Goal: Task Accomplishment & Management: Manage account settings

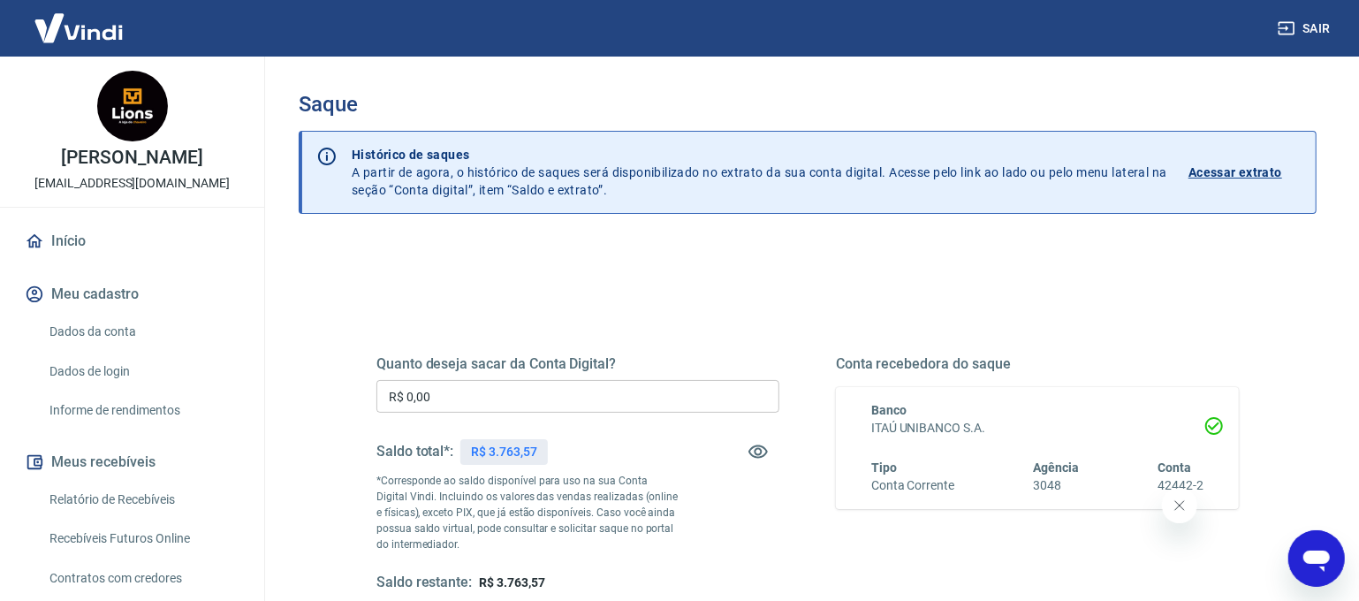
drag, startPoint x: 469, startPoint y: 400, endPoint x: 230, endPoint y: 386, distance: 239.9
click at [230, 386] on div "Sair jaquison [PERSON_NAME] [EMAIL_ADDRESS][DOMAIN_NAME] Início Meu cadastro Da…" at bounding box center [679, 300] width 1359 height 601
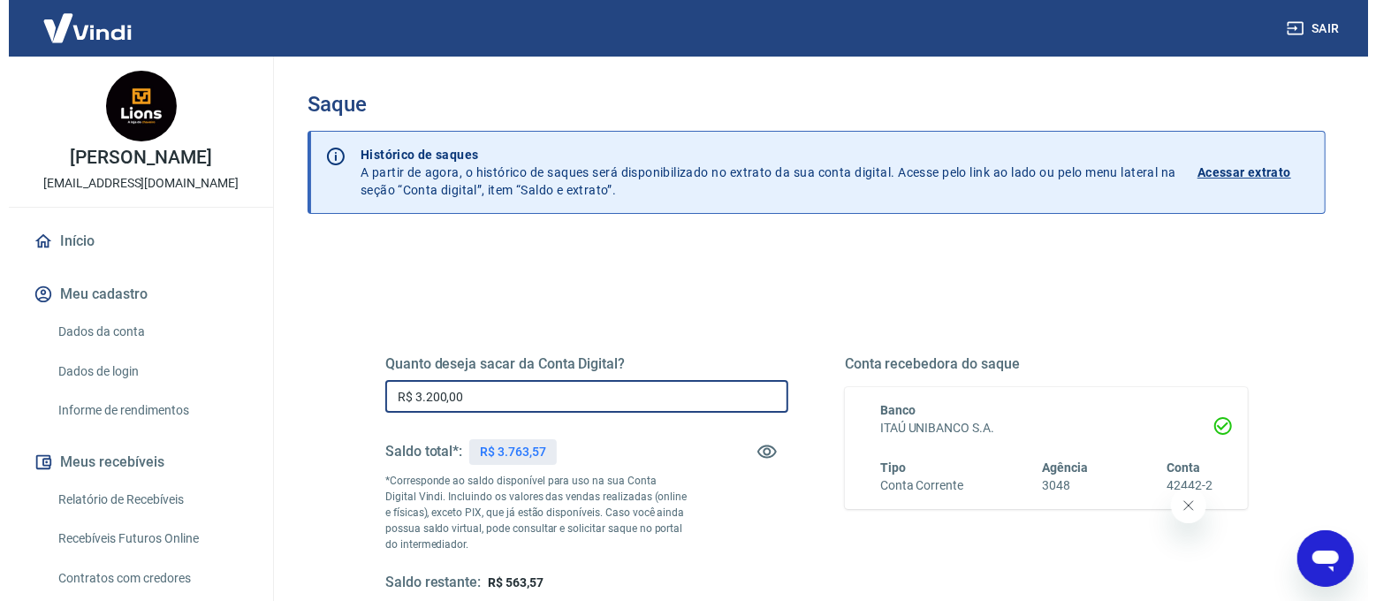
scroll to position [170, 0]
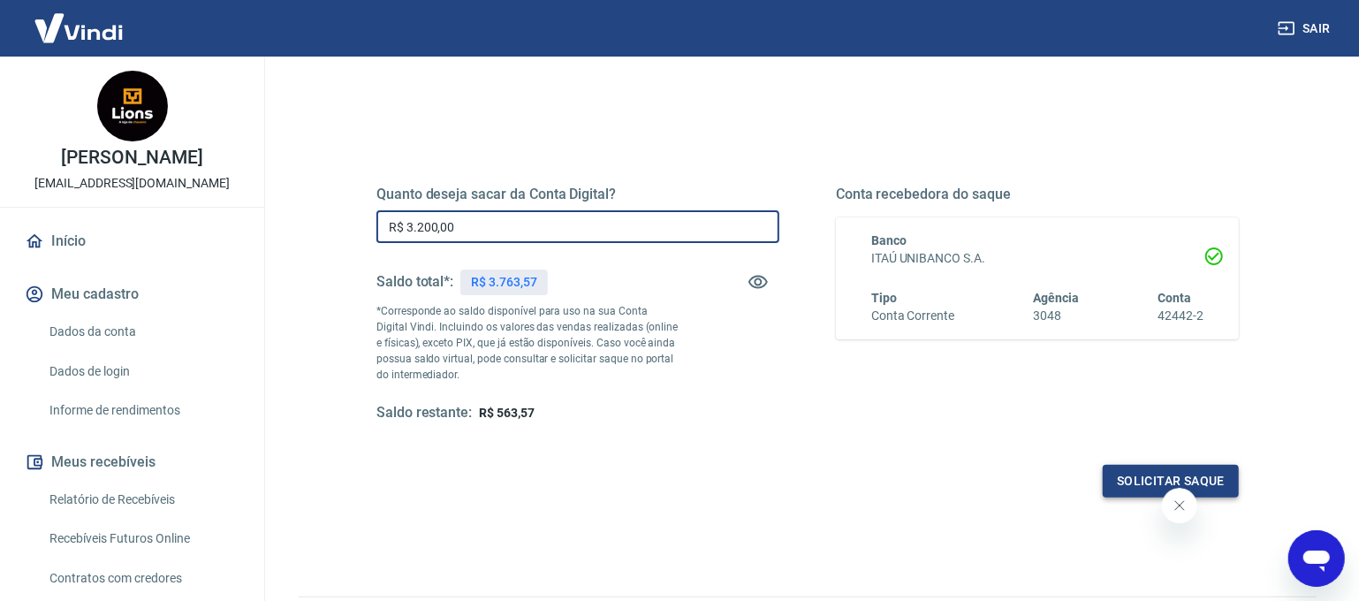
type input "R$ 3.200,00"
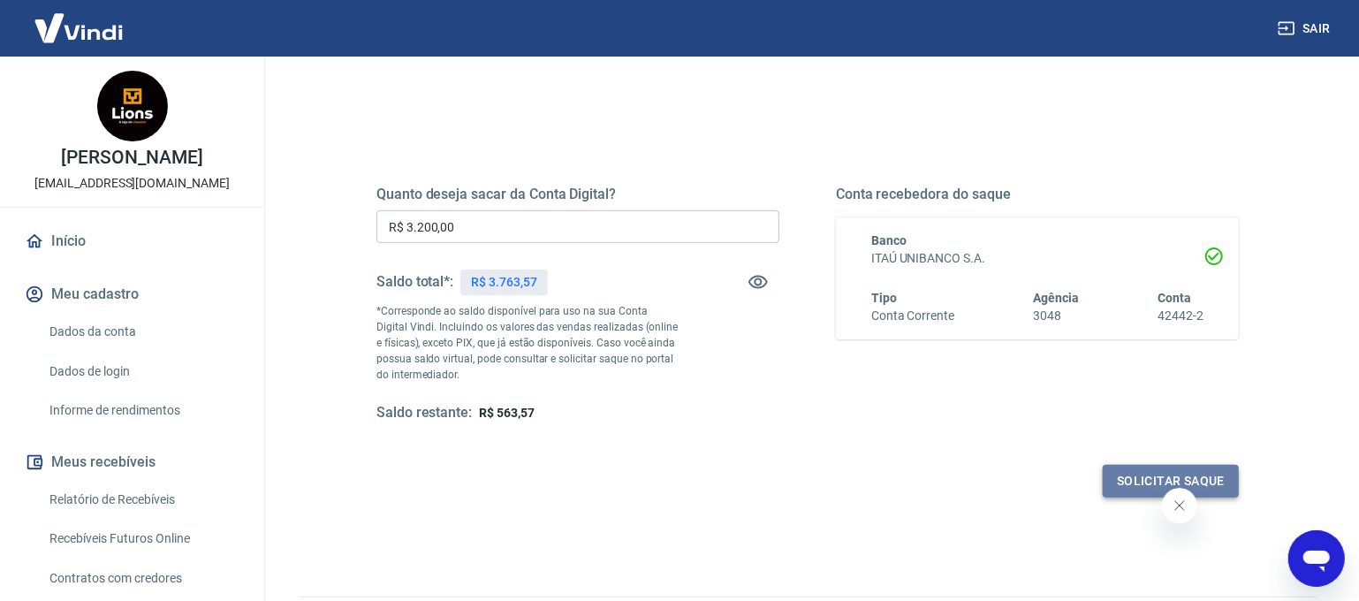
click at [1116, 482] on button "Solicitar saque" at bounding box center [1171, 481] width 136 height 33
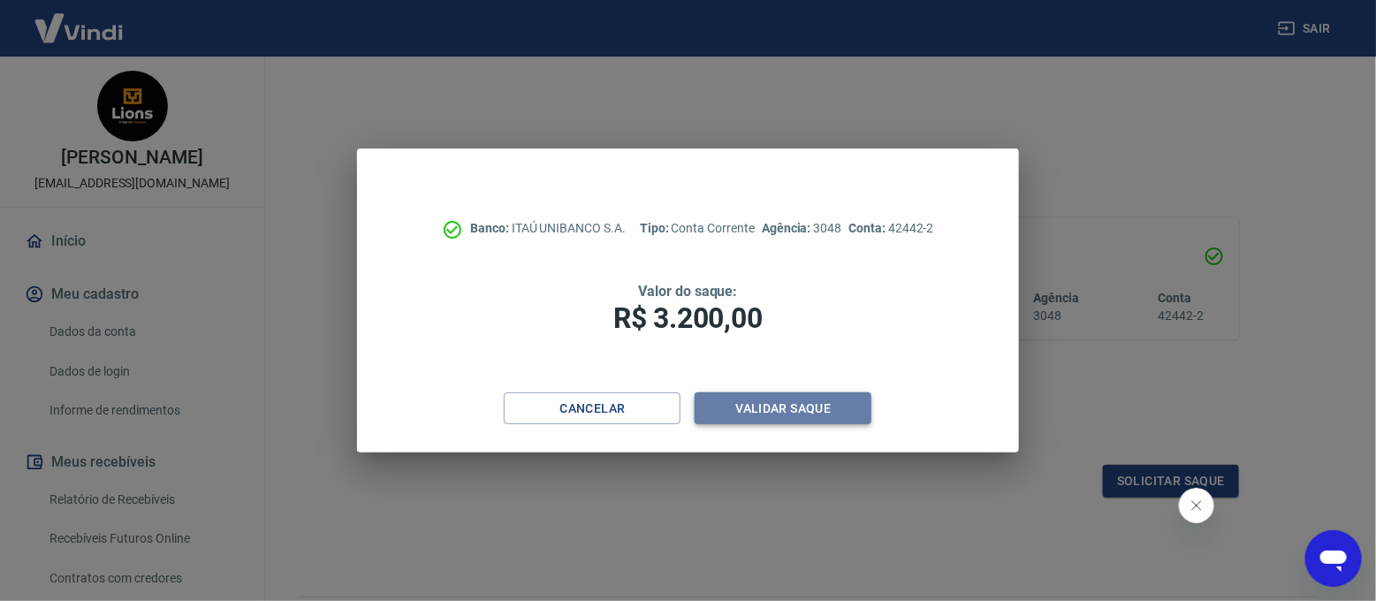
click at [782, 411] on button "Validar saque" at bounding box center [782, 408] width 177 height 33
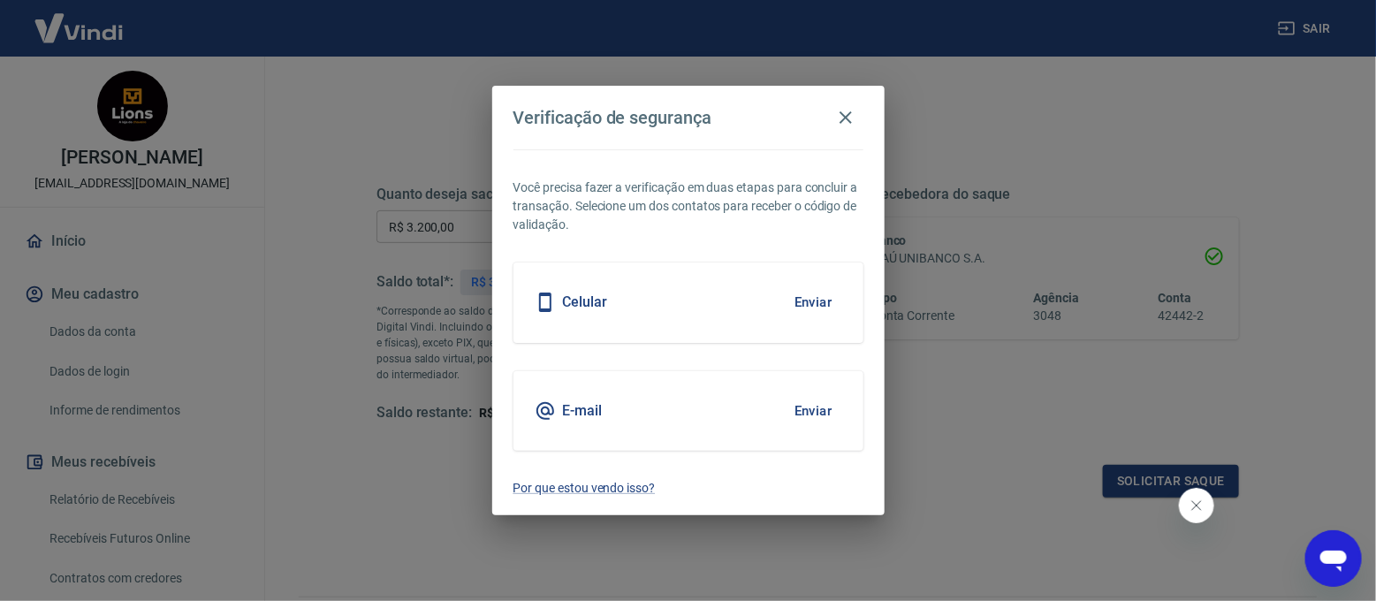
click at [809, 406] on button "Enviar" at bounding box center [813, 410] width 57 height 37
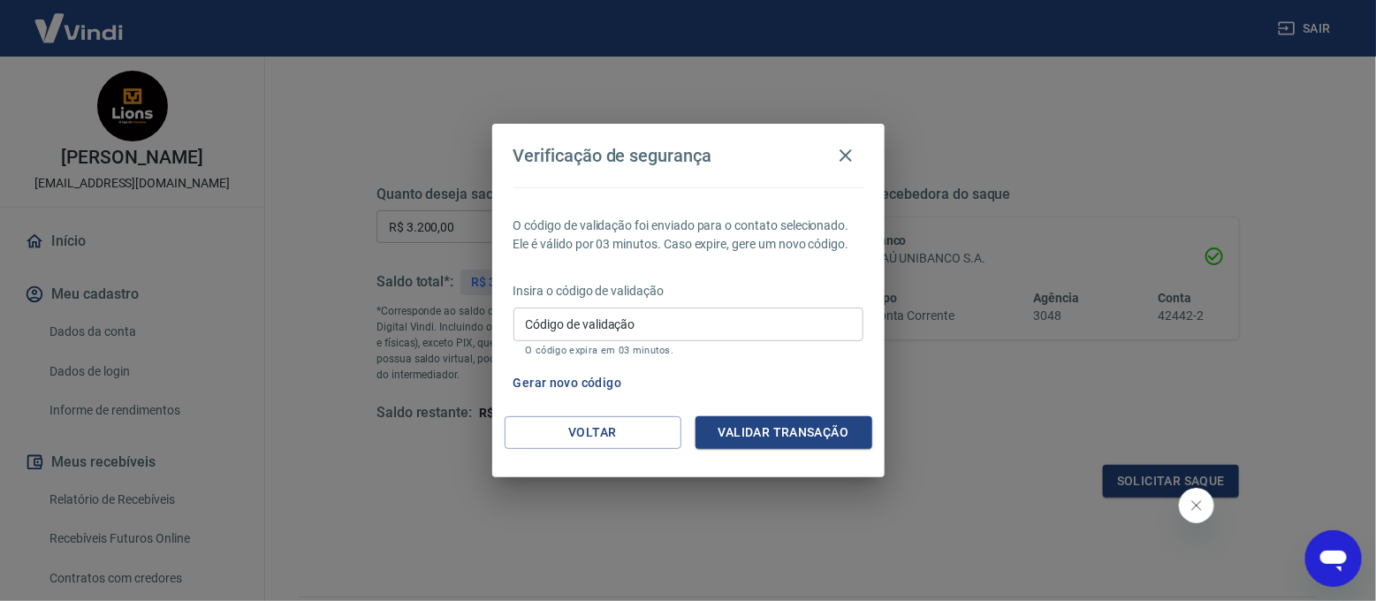
click at [709, 338] on input "Código de validação" at bounding box center [688, 323] width 350 height 33
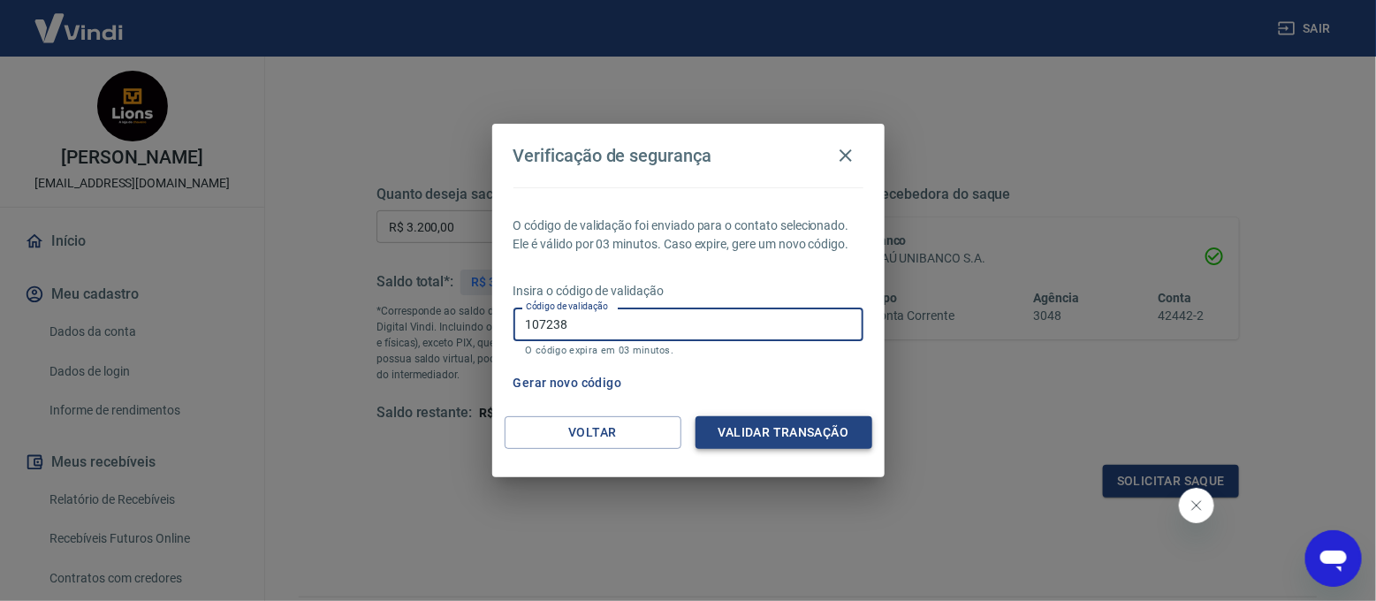
type input "107238"
click at [804, 421] on button "Validar transação" at bounding box center [783, 432] width 177 height 33
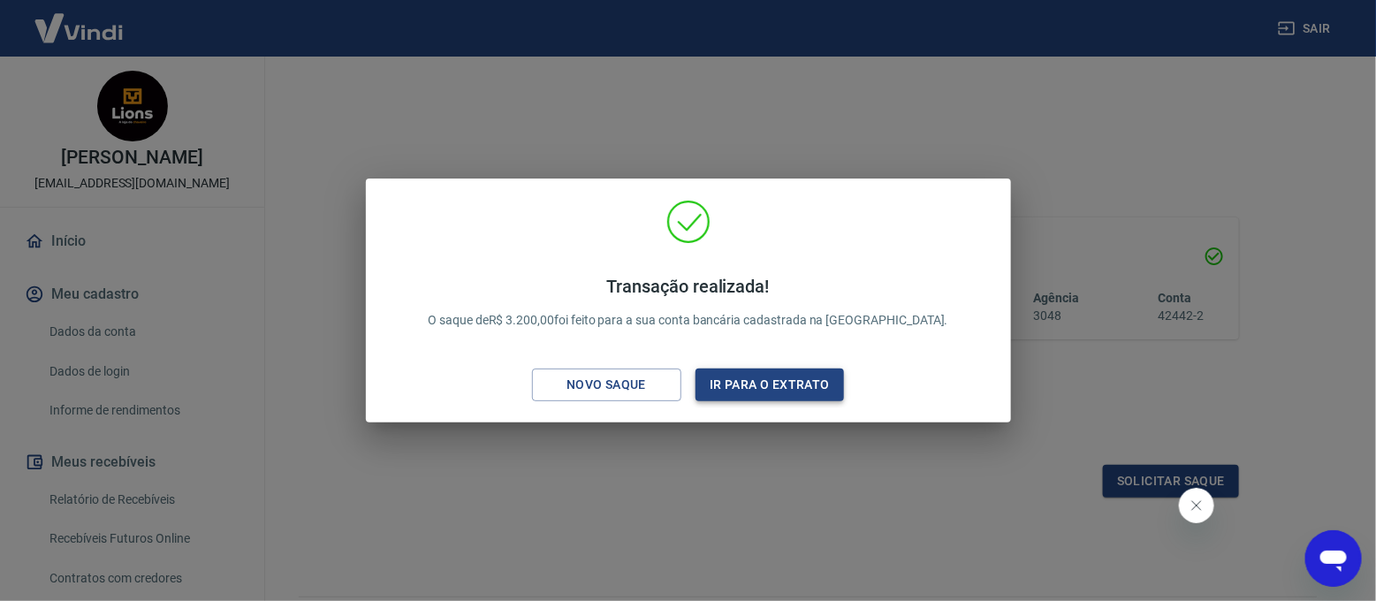
click at [733, 375] on button "Ir para o extrato" at bounding box center [769, 384] width 149 height 33
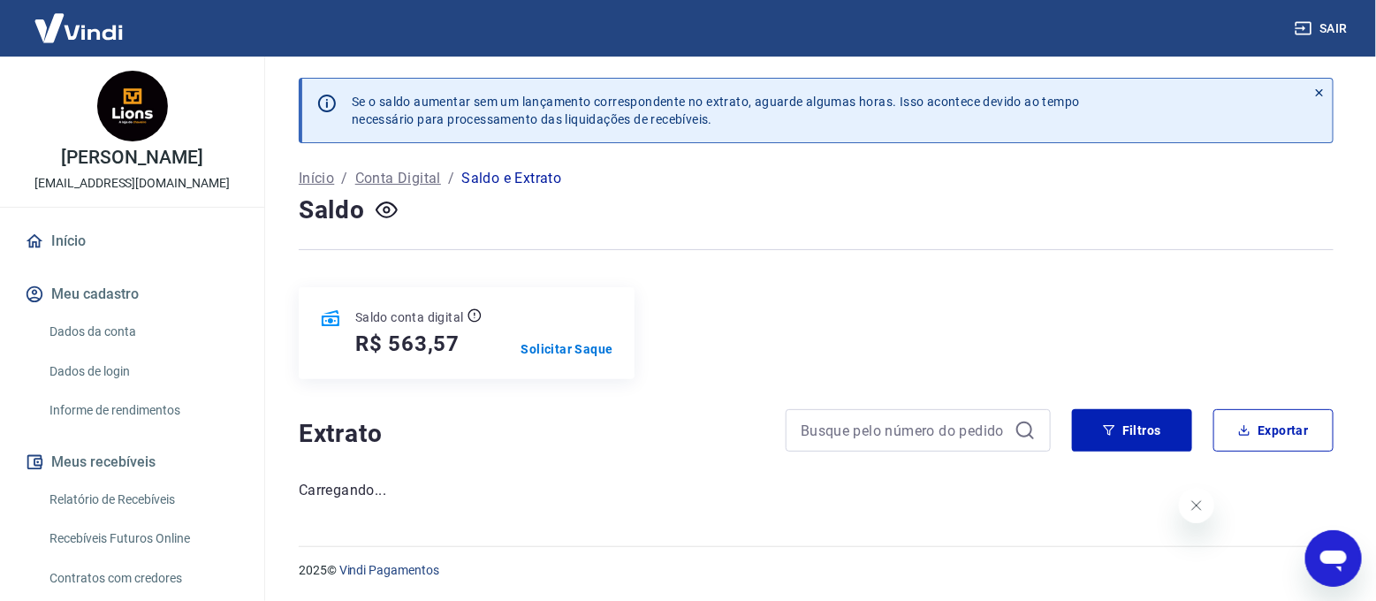
click at [680, 300] on div "Saldo conta digital R$ 563,57 Solicitar Saque" at bounding box center [816, 333] width 1035 height 92
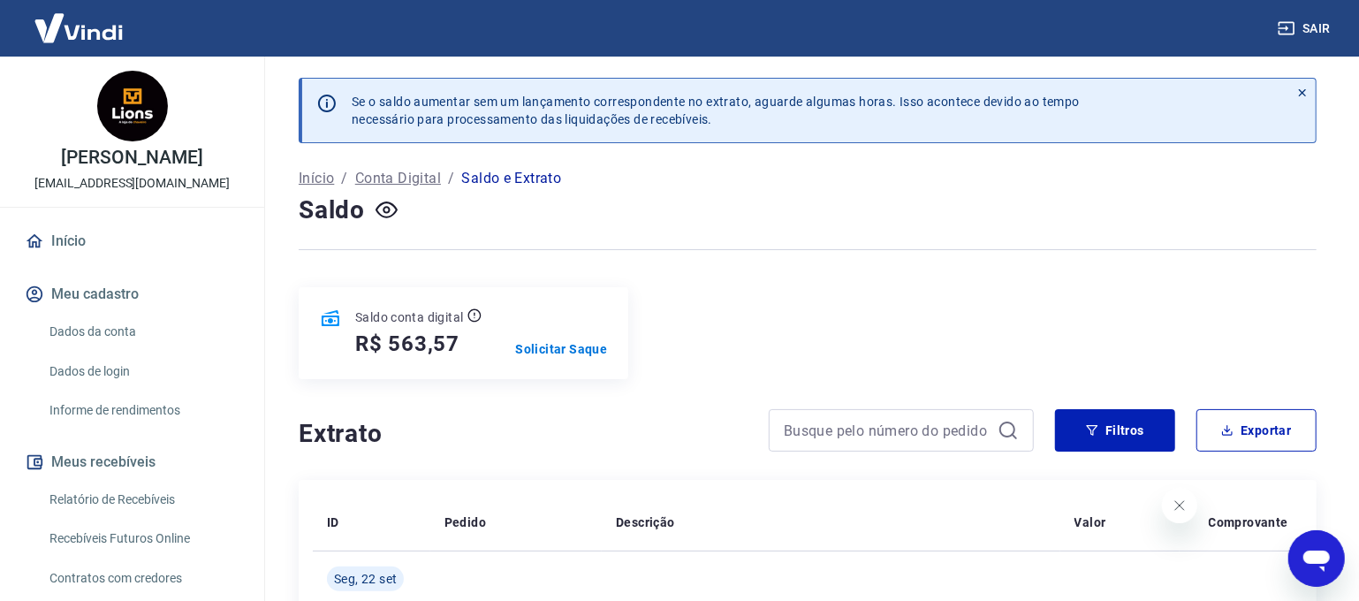
click at [680, 300] on div "Saldo conta digital R$ 563,57 Solicitar Saque" at bounding box center [808, 333] width 1018 height 92
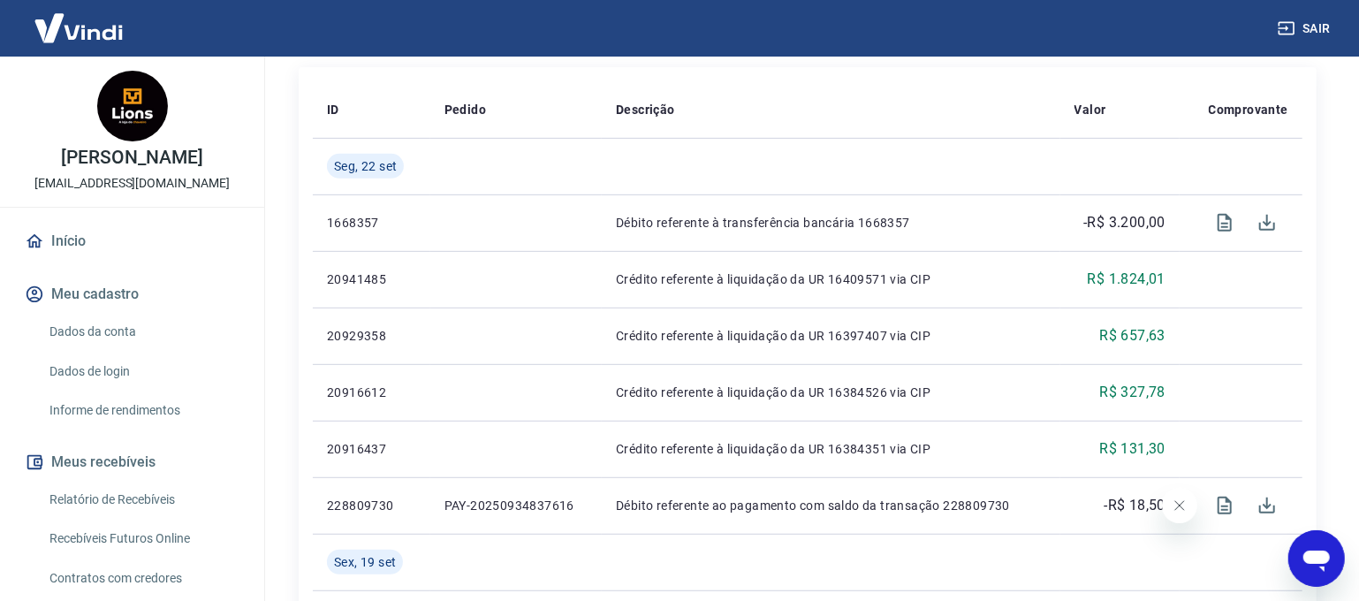
scroll to position [441, 0]
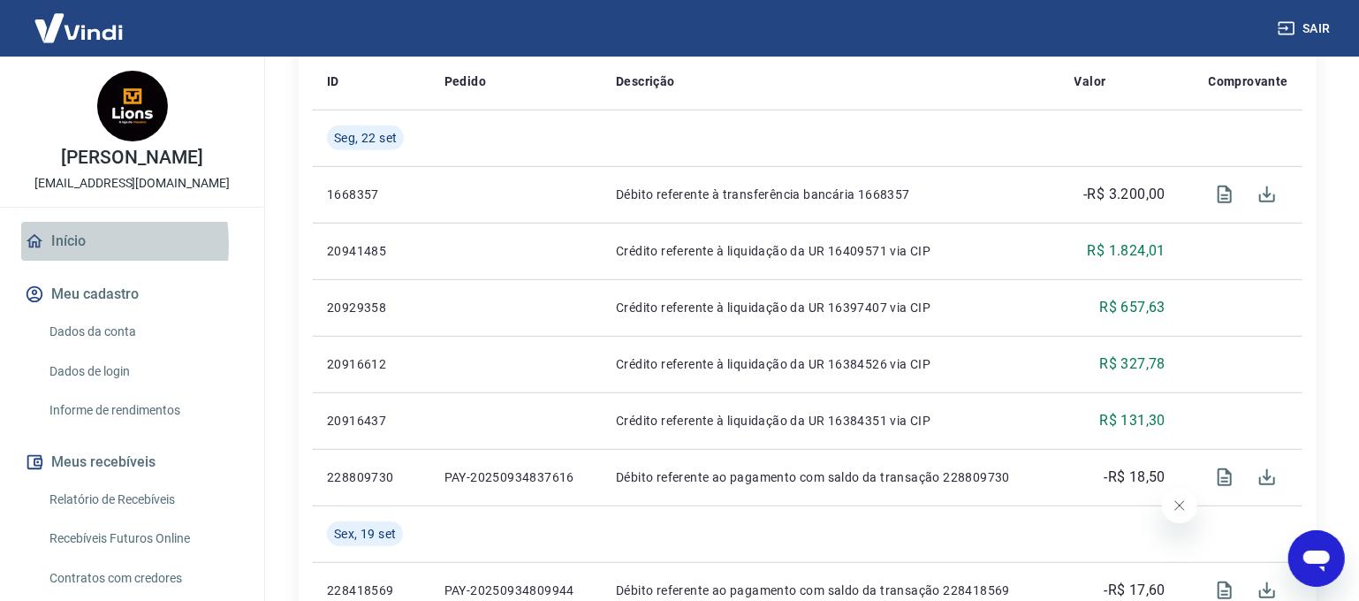
click at [44, 245] on link "Início" at bounding box center [132, 241] width 222 height 39
